Goal: Information Seeking & Learning: Find specific fact

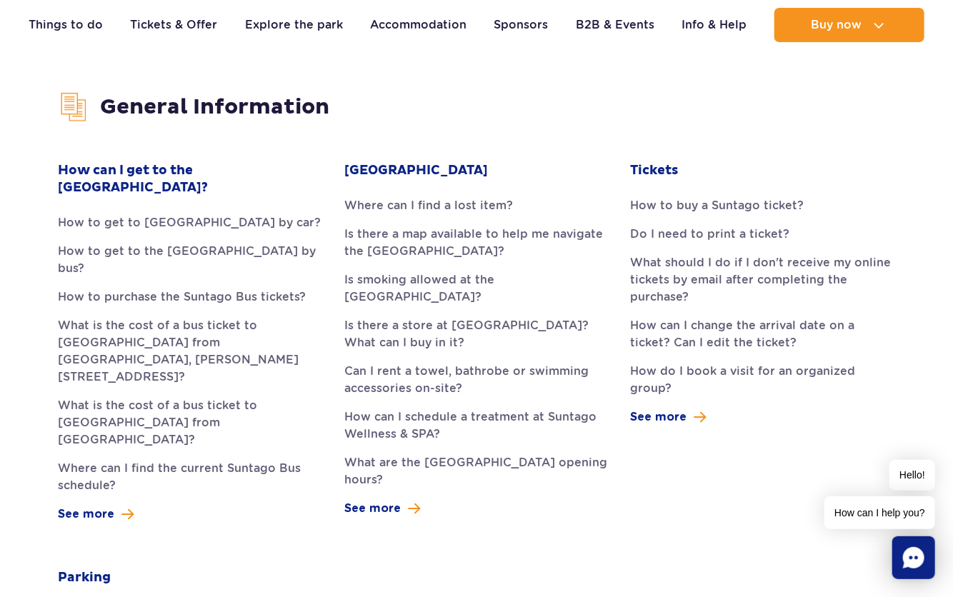
scroll to position [343, 0]
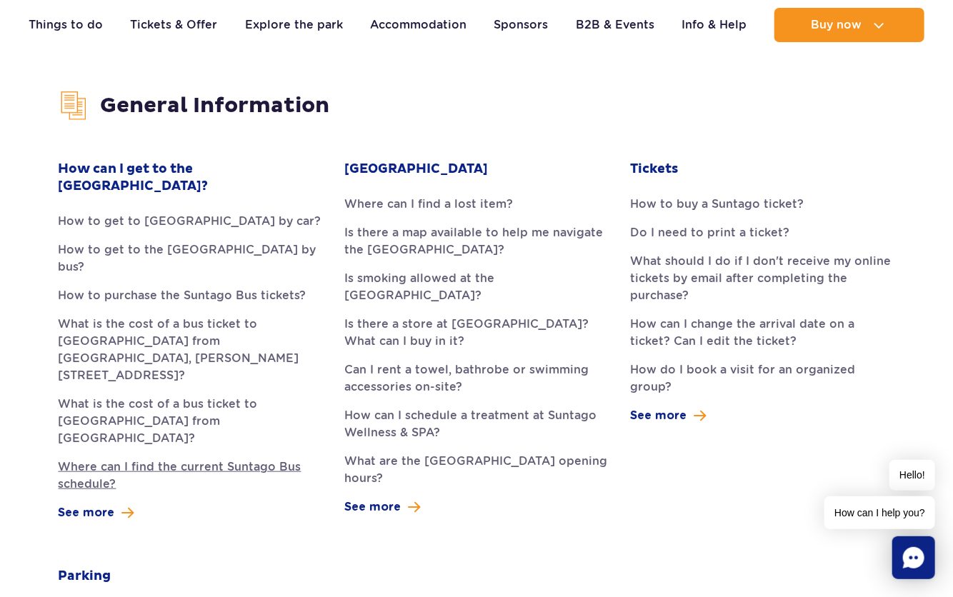
click at [109, 459] on link "Where can I find the current Suntago Bus schedule?" at bounding box center [191, 476] width 264 height 34
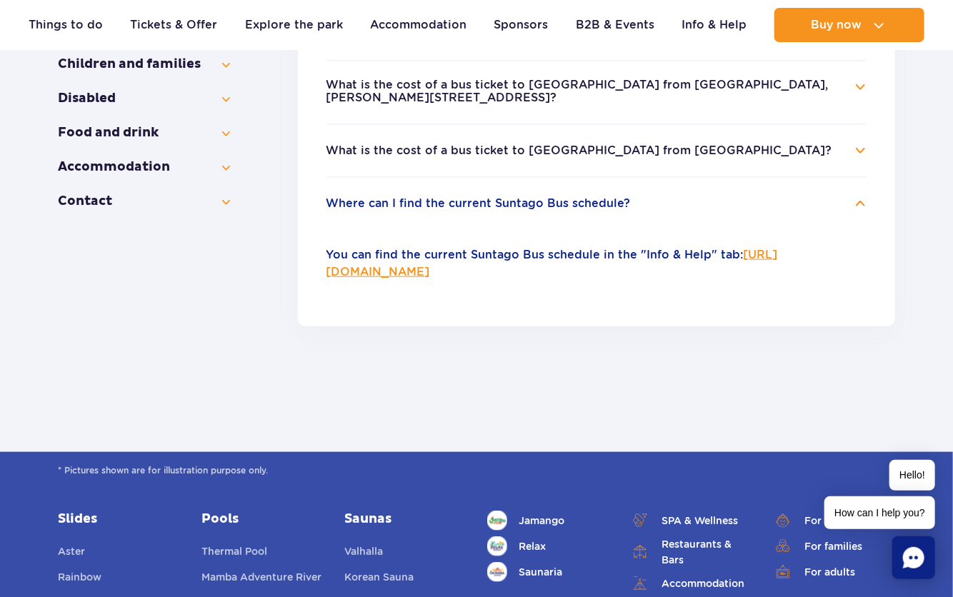
scroll to position [469, 0]
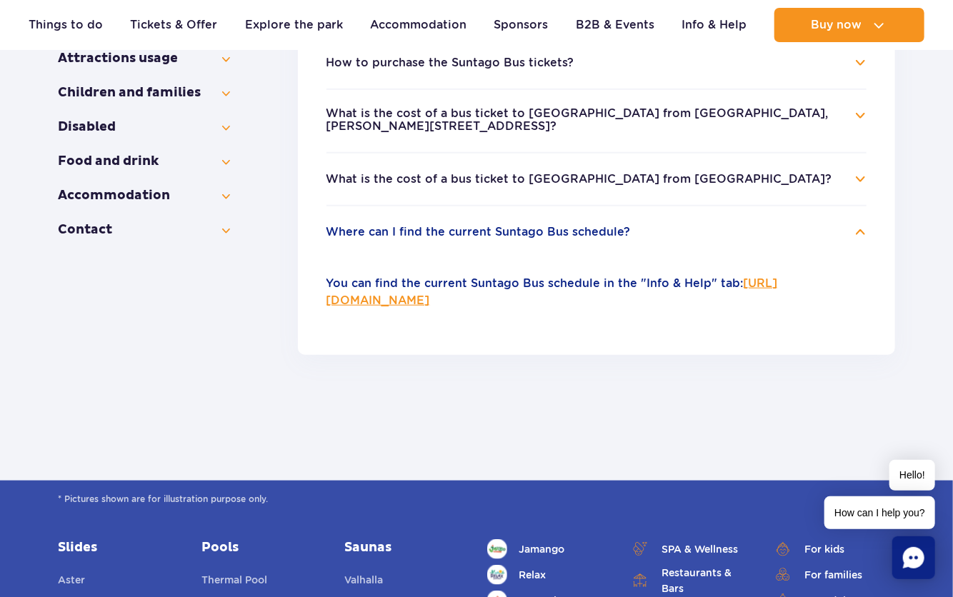
click at [494, 288] on link "[URL][DOMAIN_NAME]" at bounding box center [552, 291] width 452 height 31
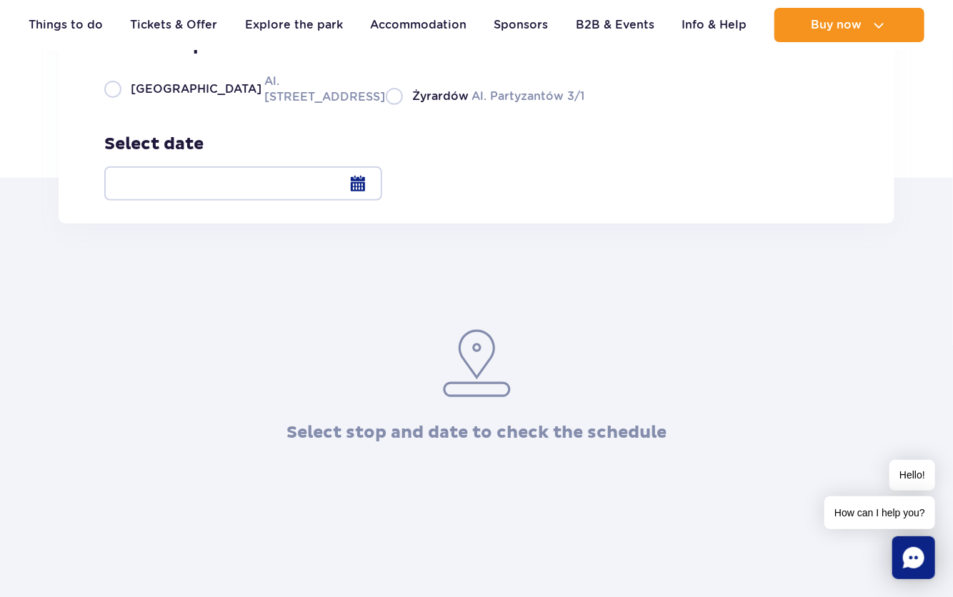
scroll to position [171, 0]
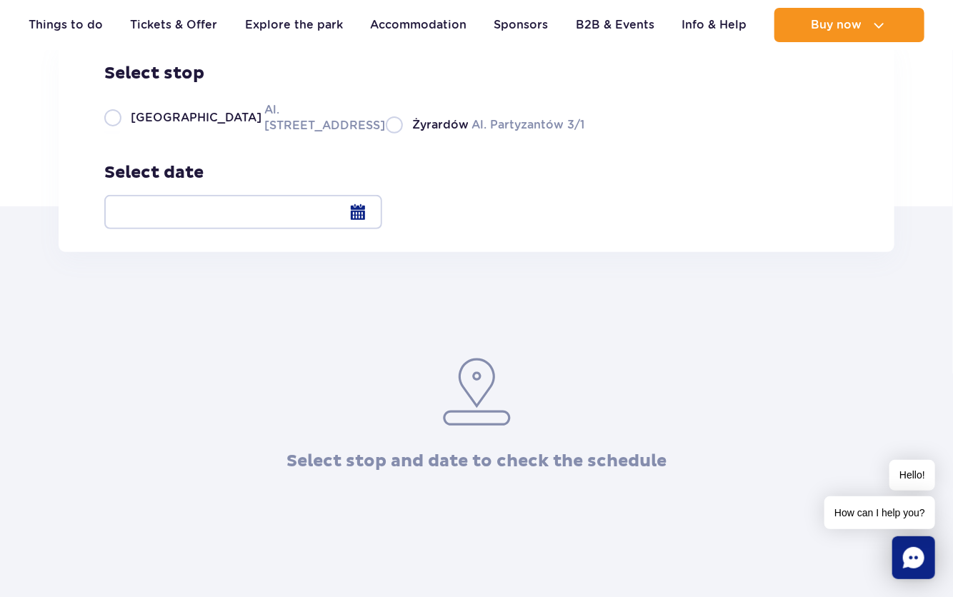
click at [107, 134] on label "Warsaw Al. Jerozolimskie 56" at bounding box center [236, 117] width 264 height 32
click at [107, 134] on input "Warsaw Al. Jerozolimskie 56" at bounding box center [112, 132] width 16 height 3
radio input "true"
click at [382, 211] on div at bounding box center [243, 212] width 278 height 34
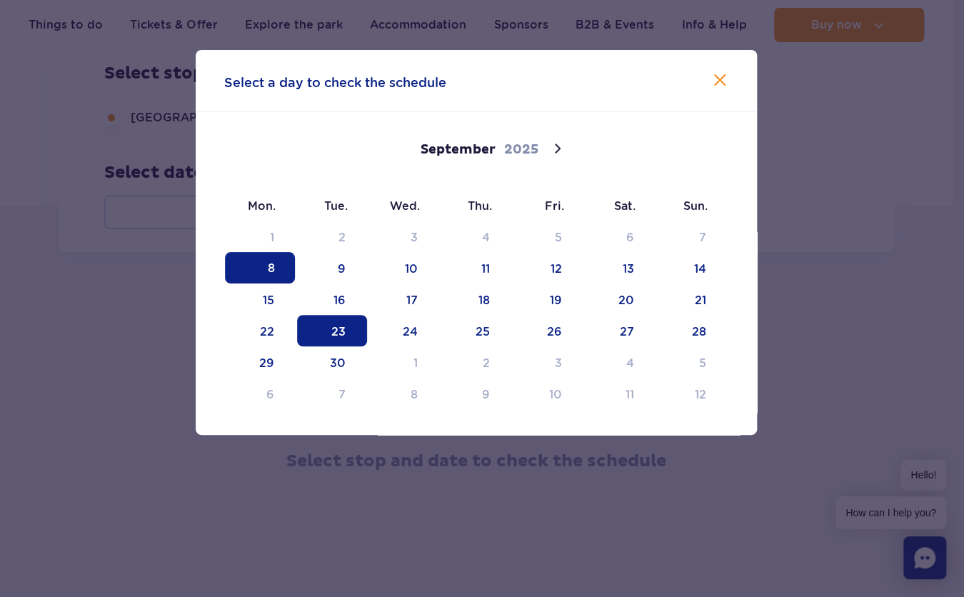
click at [341, 336] on span "23" at bounding box center [332, 330] width 70 height 31
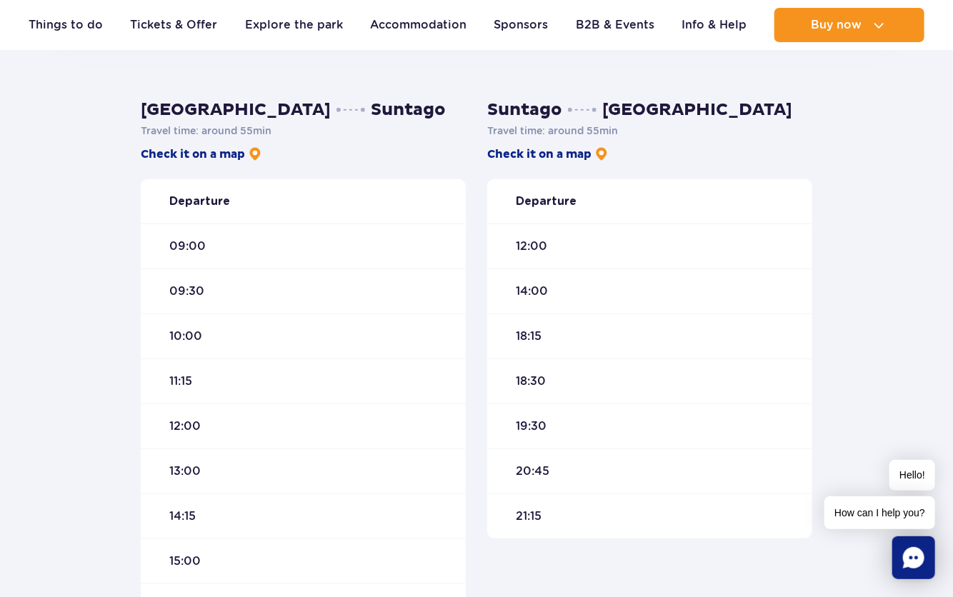
scroll to position [400, 0]
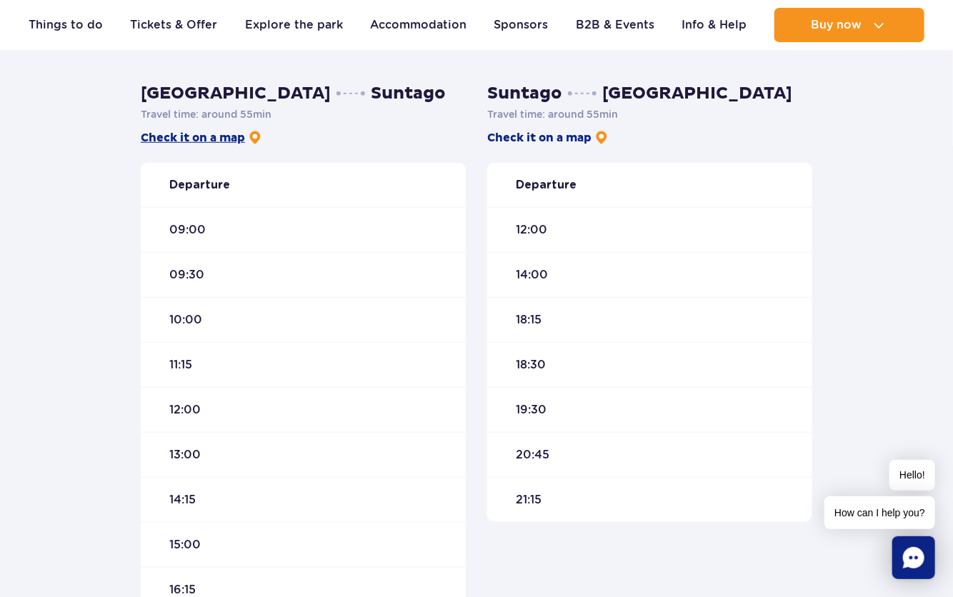
click at [246, 135] on link "Check it on a map" at bounding box center [201, 138] width 121 height 16
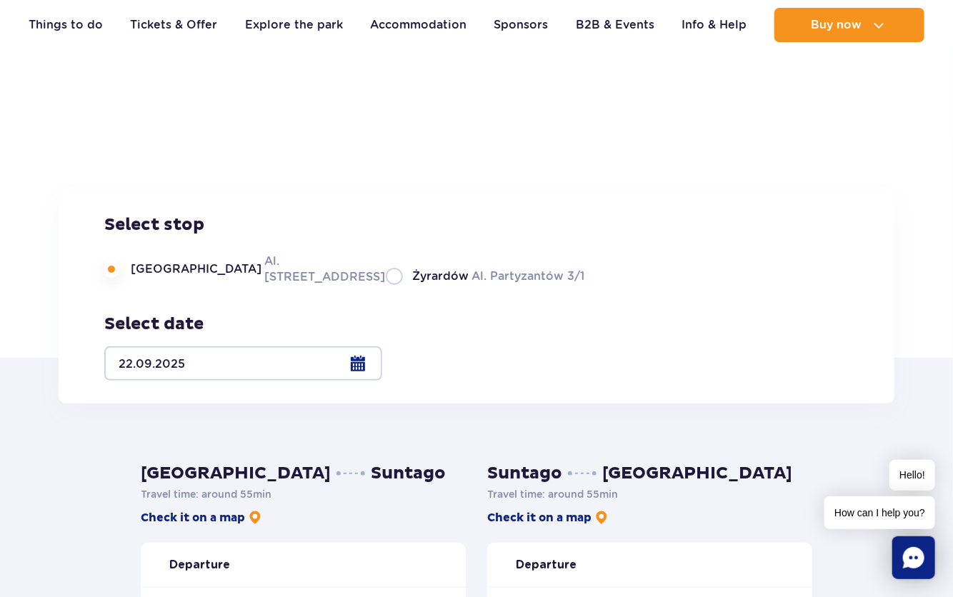
scroll to position [17, 0]
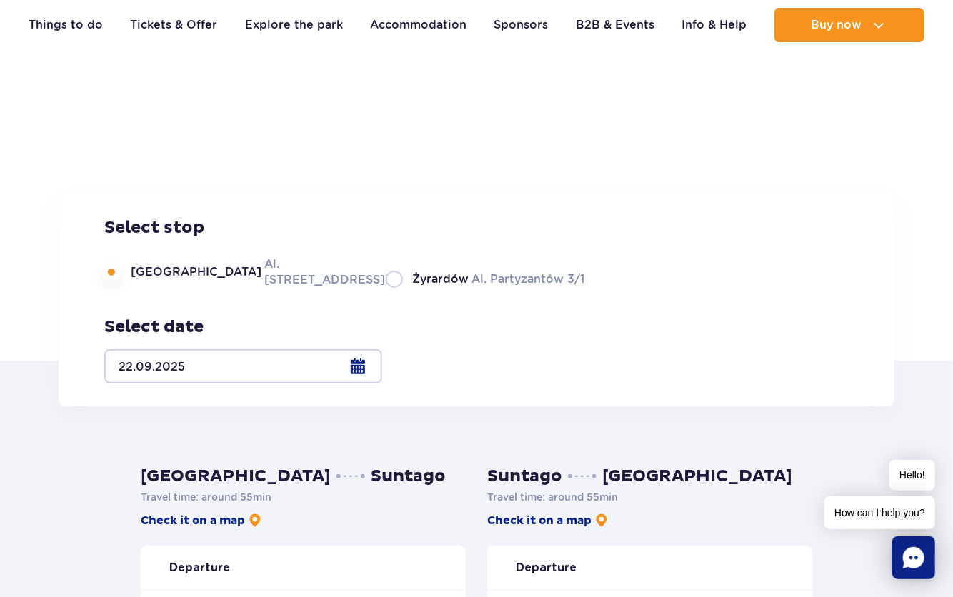
click at [386, 288] on label "Żyrardów Al. Partyzantów 3/1" at bounding box center [485, 279] width 199 height 18
click at [386, 288] on input "Żyrardów Al. Partyzantów 3/1" at bounding box center [394, 286] width 16 height 3
radio input "true"
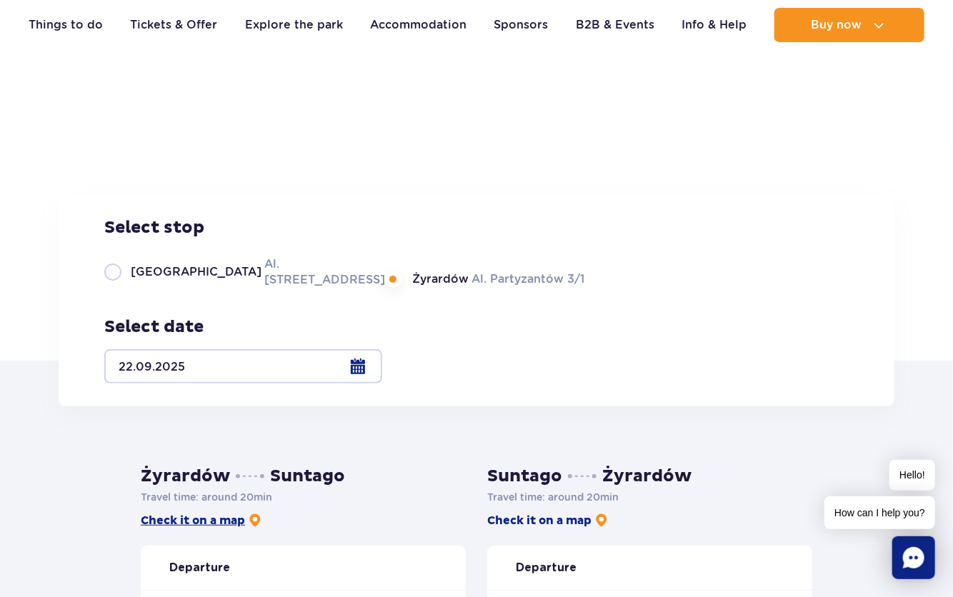
click at [168, 520] on link "Check it on a map" at bounding box center [201, 521] width 121 height 16
